Goal: Task Accomplishment & Management: Use online tool/utility

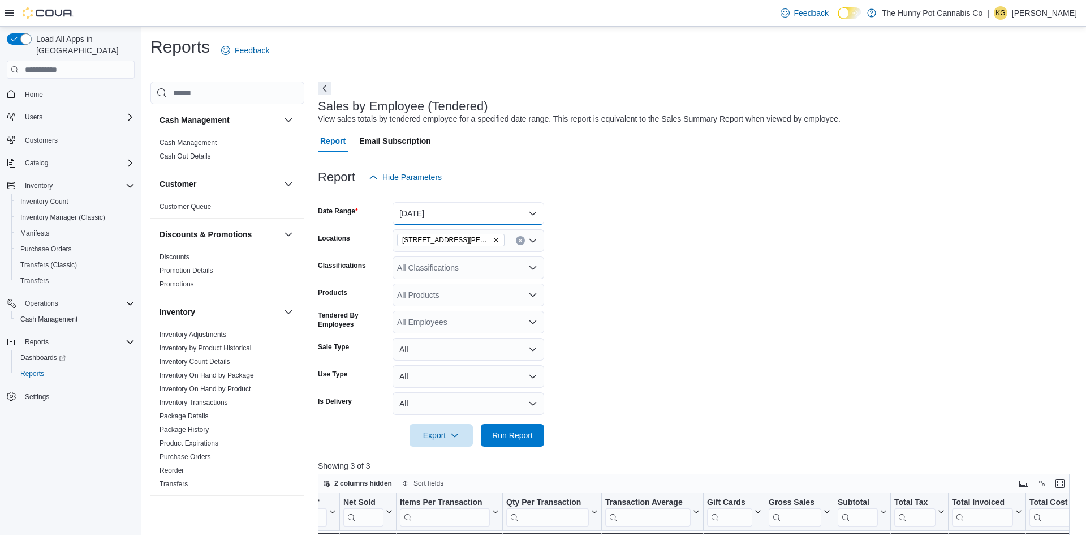
click at [442, 208] on button "[DATE]" at bounding box center [469, 213] width 152 height 23
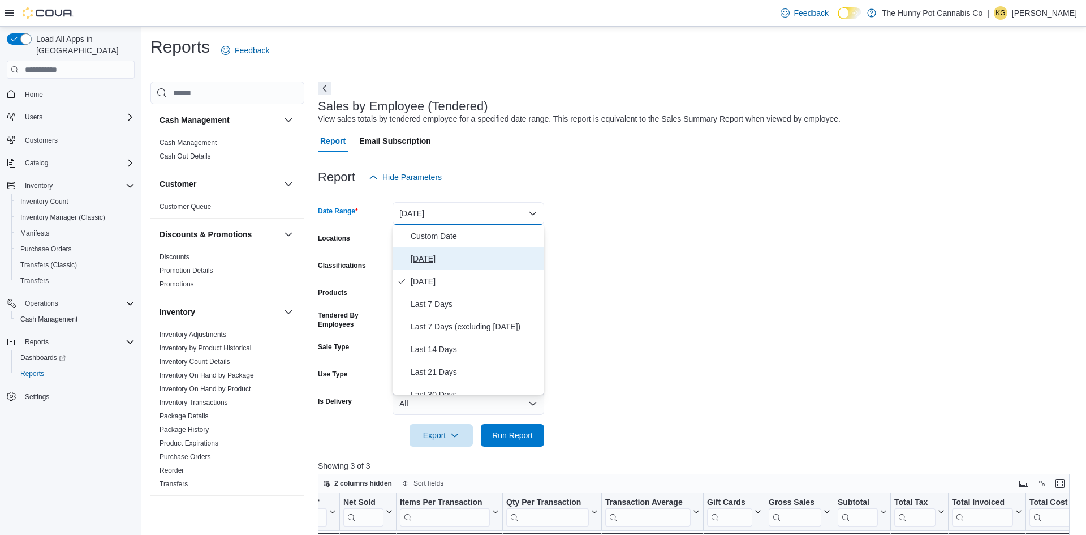
click at [427, 256] on span "[DATE]" at bounding box center [475, 259] width 129 height 14
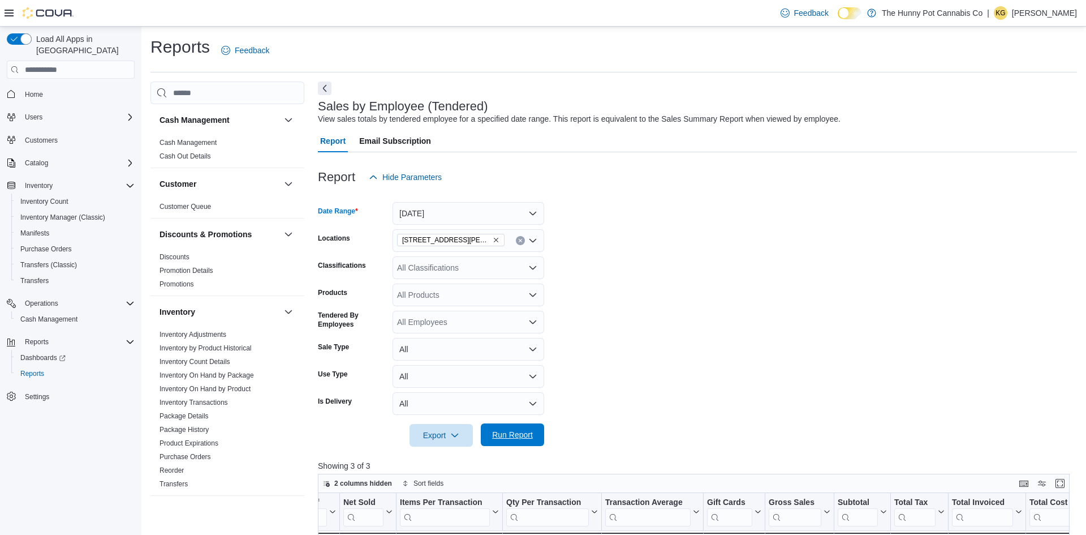
click at [494, 436] on span "Run Report" at bounding box center [512, 434] width 41 height 11
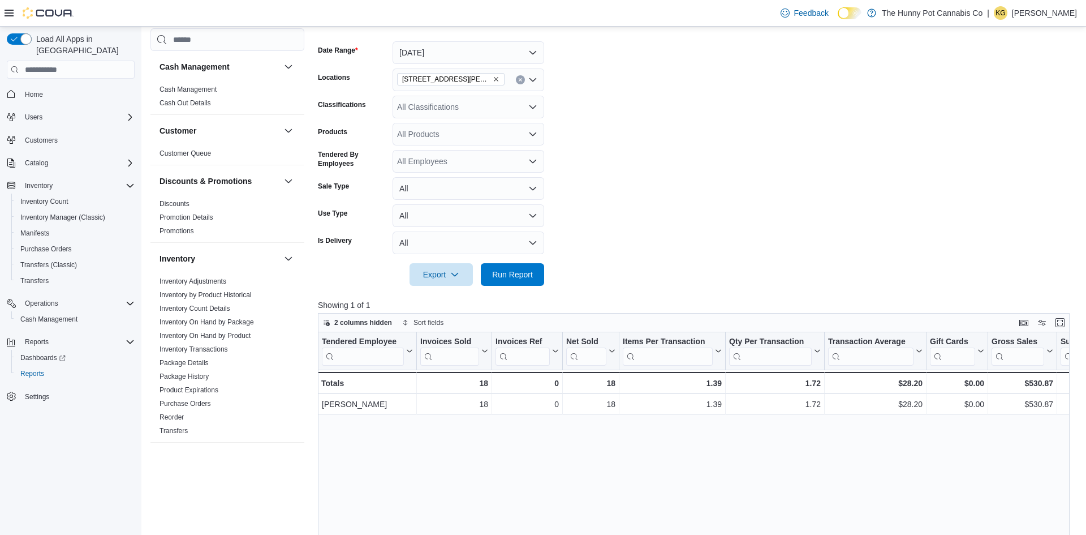
scroll to position [187, 0]
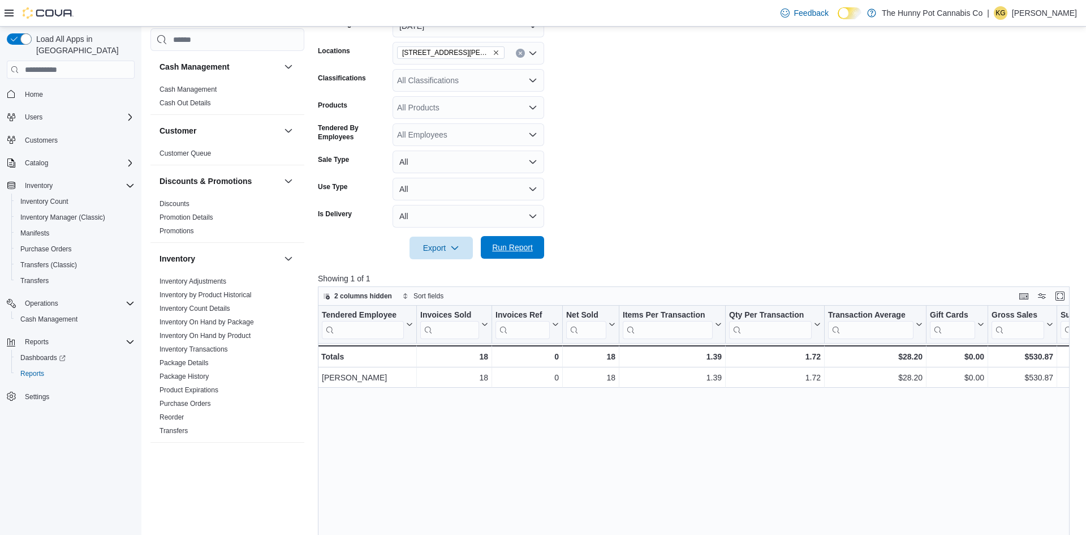
click at [519, 247] on span "Run Report" at bounding box center [512, 247] width 41 height 11
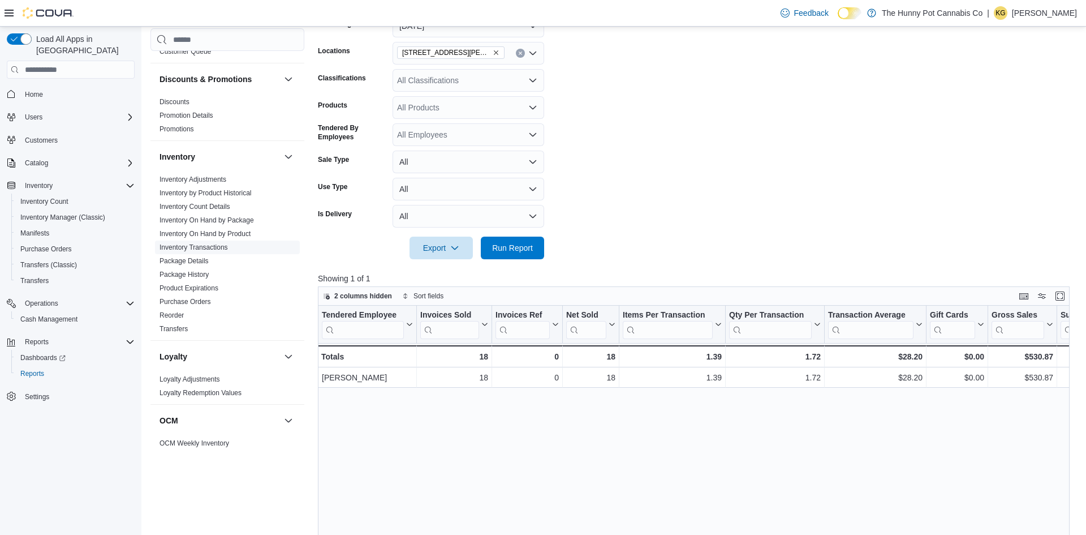
scroll to position [100, 0]
click at [197, 237] on link "Inventory On Hand by Product" at bounding box center [205, 235] width 91 height 8
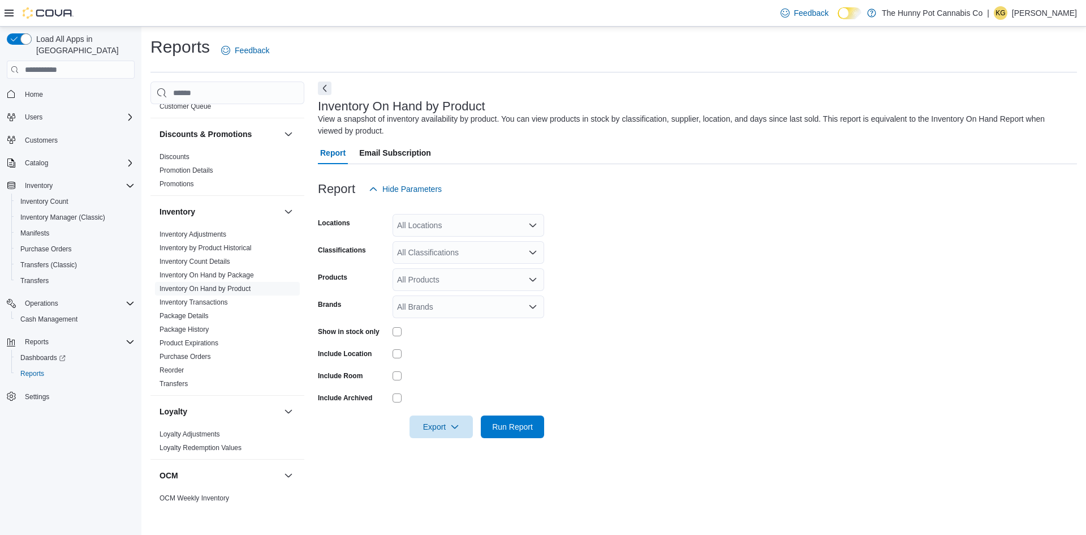
click at [432, 230] on div "All Locations" at bounding box center [469, 225] width 152 height 23
type input "**"
click at [436, 239] on span "[STREET_ADDRESS][PERSON_NAME]" at bounding box center [495, 244] width 144 height 11
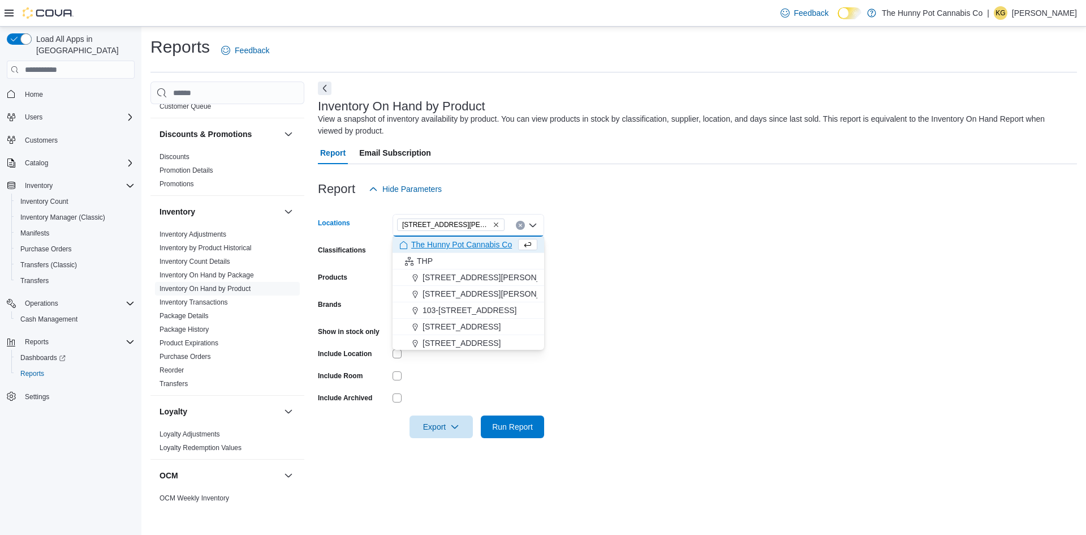
click at [668, 277] on div "Inventory On Hand by Product View a snapshot of inventory availability by produ…" at bounding box center [697, 293] width 759 height 424
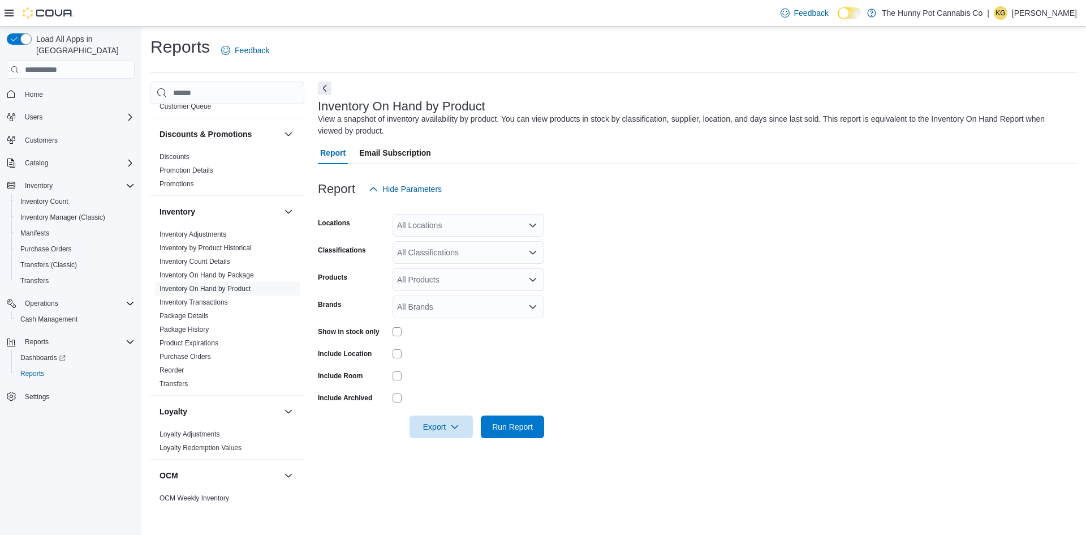
click at [409, 227] on div "All Locations" at bounding box center [469, 225] width 152 height 23
type input "**"
click at [416, 247] on icon "Choose from the following options" at bounding box center [414, 245] width 5 height 7
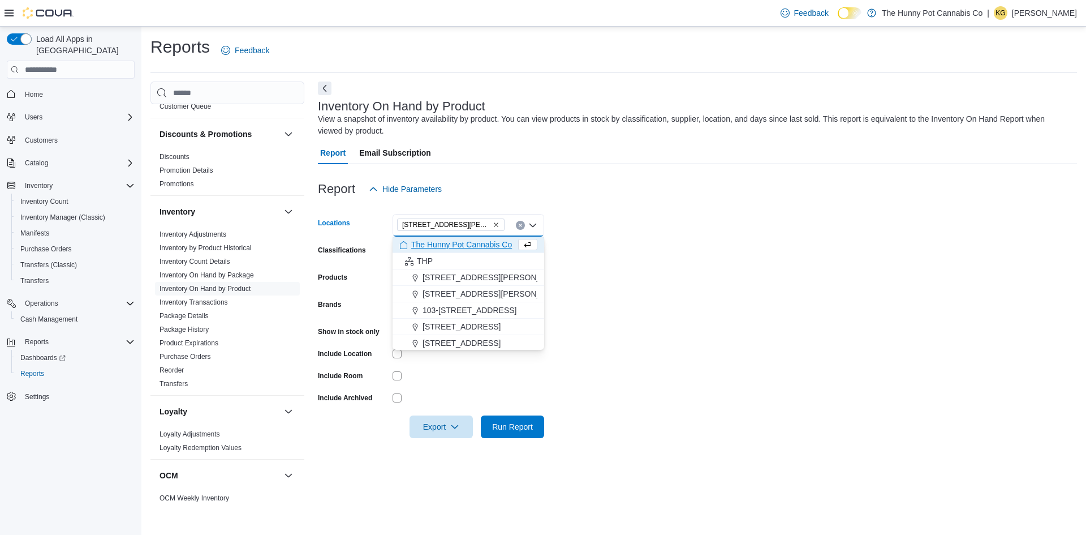
click at [631, 217] on form "Locations [STREET_ADDRESS][PERSON_NAME] Selected. [STREET_ADDRESS][PERSON_NAME]…" at bounding box center [697, 319] width 759 height 238
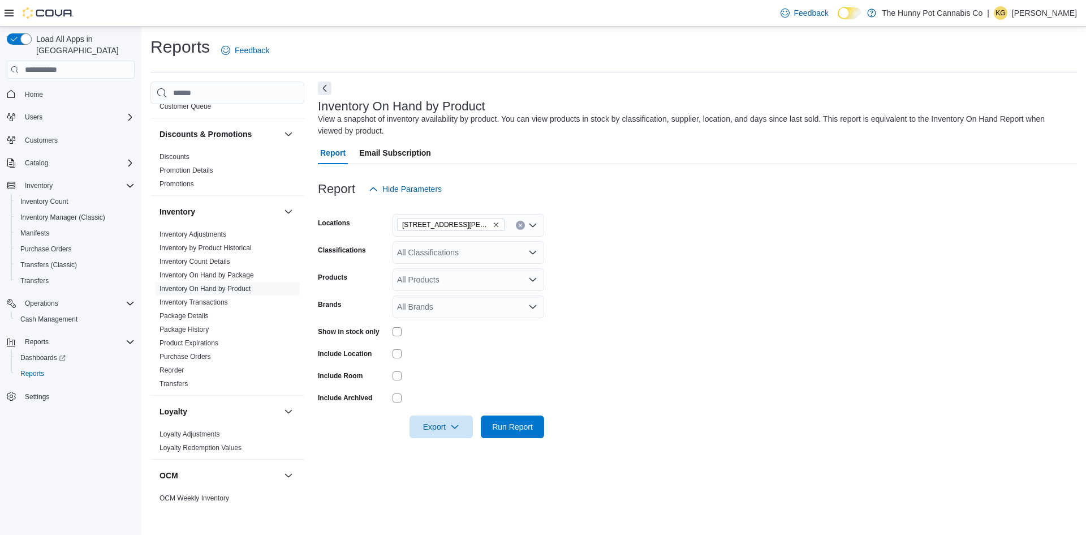
click at [413, 256] on div "All Classifications" at bounding box center [469, 252] width 152 height 23
type input "***"
click at [417, 272] on span "Beverages" at bounding box center [436, 271] width 38 height 11
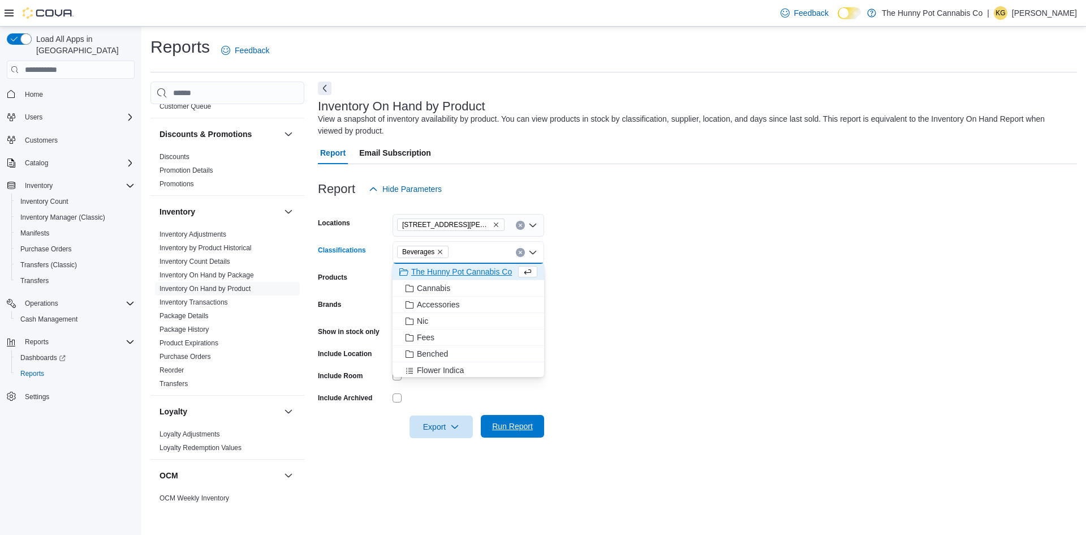
click at [527, 431] on span "Run Report" at bounding box center [512, 425] width 41 height 11
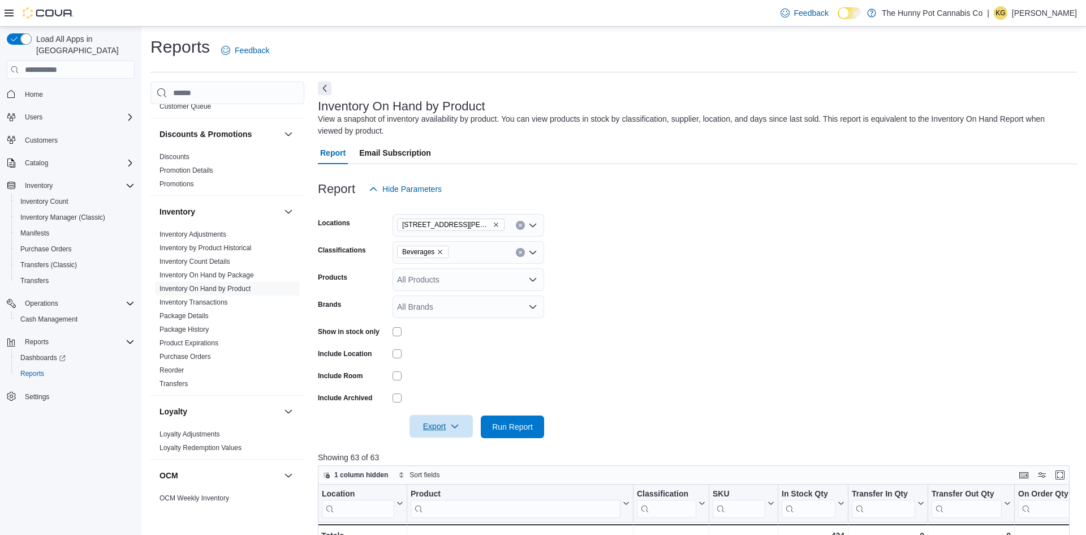
click at [441, 433] on span "Export" at bounding box center [441, 426] width 50 height 23
click at [442, 442] on button "Export to Excel" at bounding box center [443, 449] width 65 height 23
click at [921, 483] on div "1 column hidden Sort fields" at bounding box center [694, 474] width 752 height 19
click at [522, 433] on span "Run Report" at bounding box center [513, 426] width 50 height 23
click at [441, 428] on span "Export" at bounding box center [441, 426] width 50 height 23
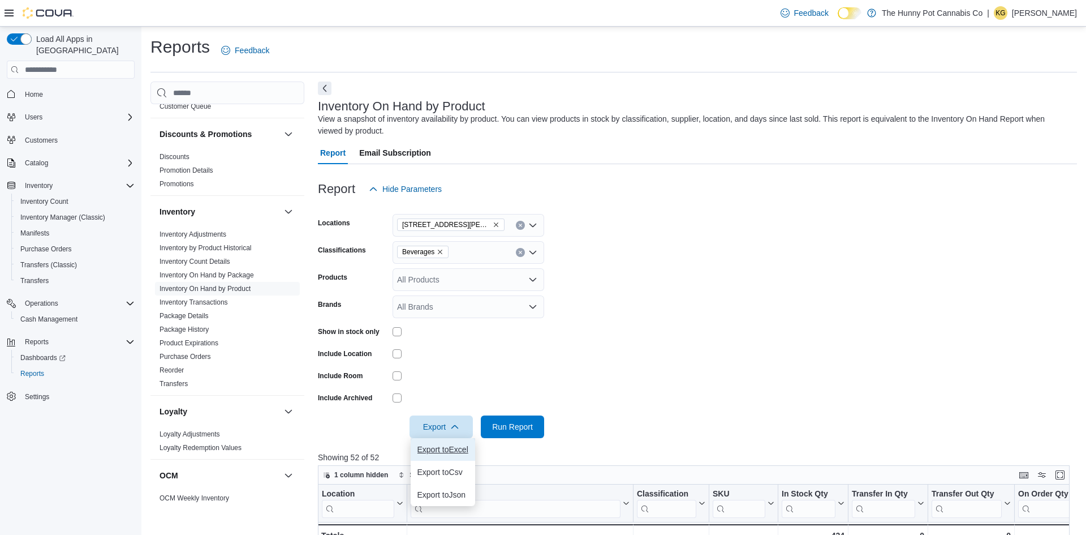
click at [433, 452] on span "Export to Excel" at bounding box center [443, 449] width 51 height 9
